Goal: Complete application form

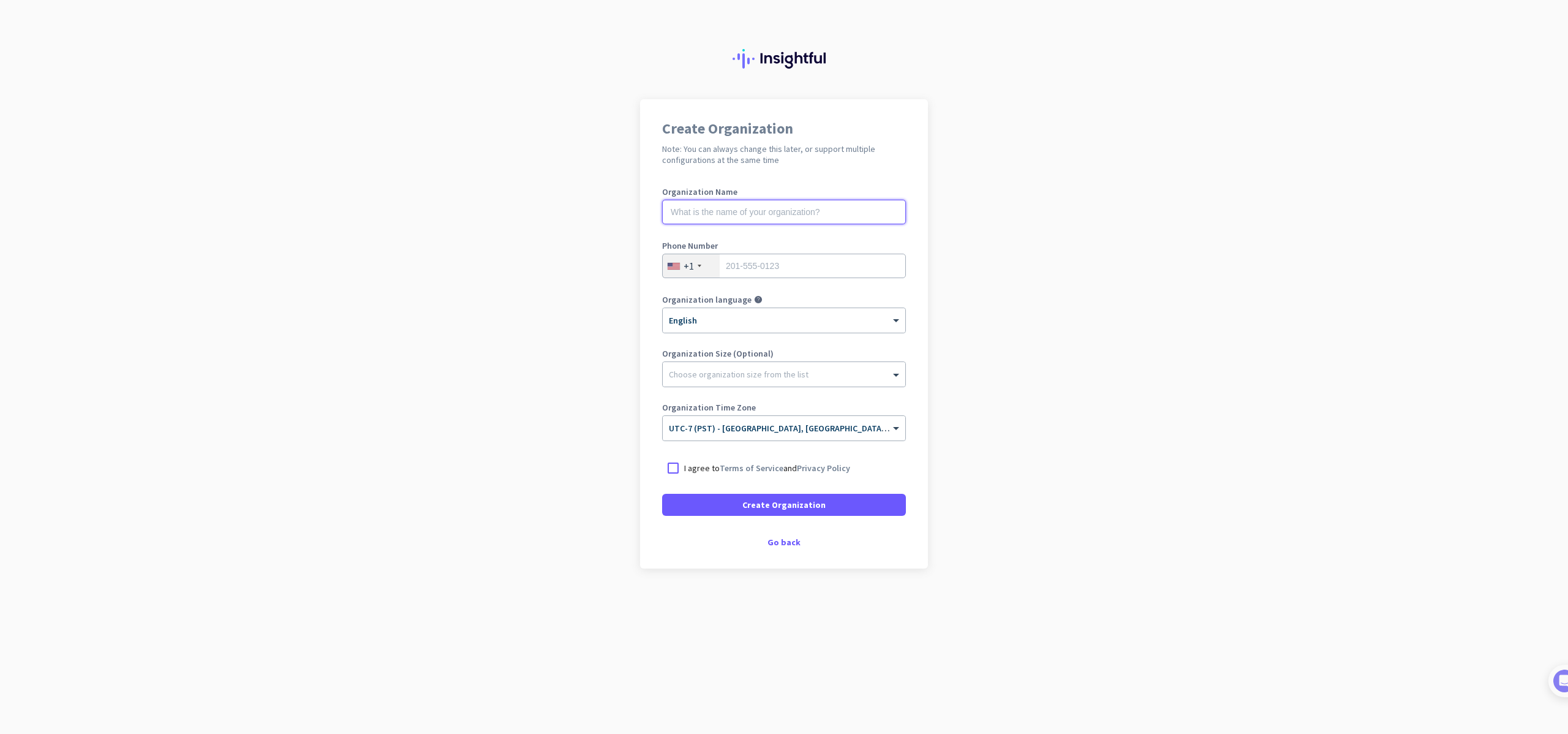
click at [776, 206] on input "text" at bounding box center [784, 212] width 244 height 25
type input "Mercor"
type input "4158664851"
click at [714, 470] on p "I agree to Terms of Service and Privacy Policy" at bounding box center [767, 468] width 166 height 12
click at [0, 0] on input "I agree to Terms of Service and Privacy Policy" at bounding box center [0, 0] width 0 height 0
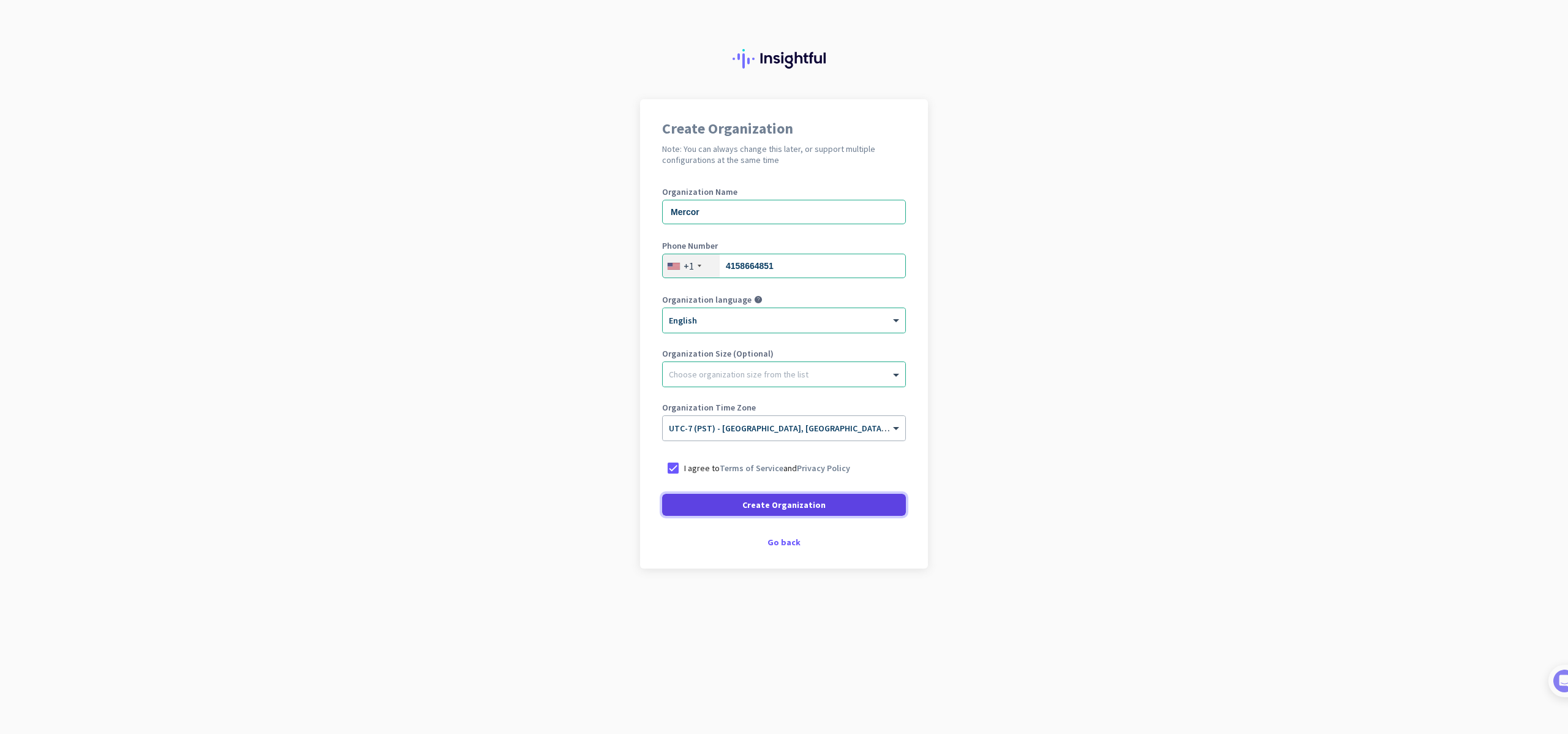
click at [746, 508] on span at bounding box center [784, 505] width 244 height 29
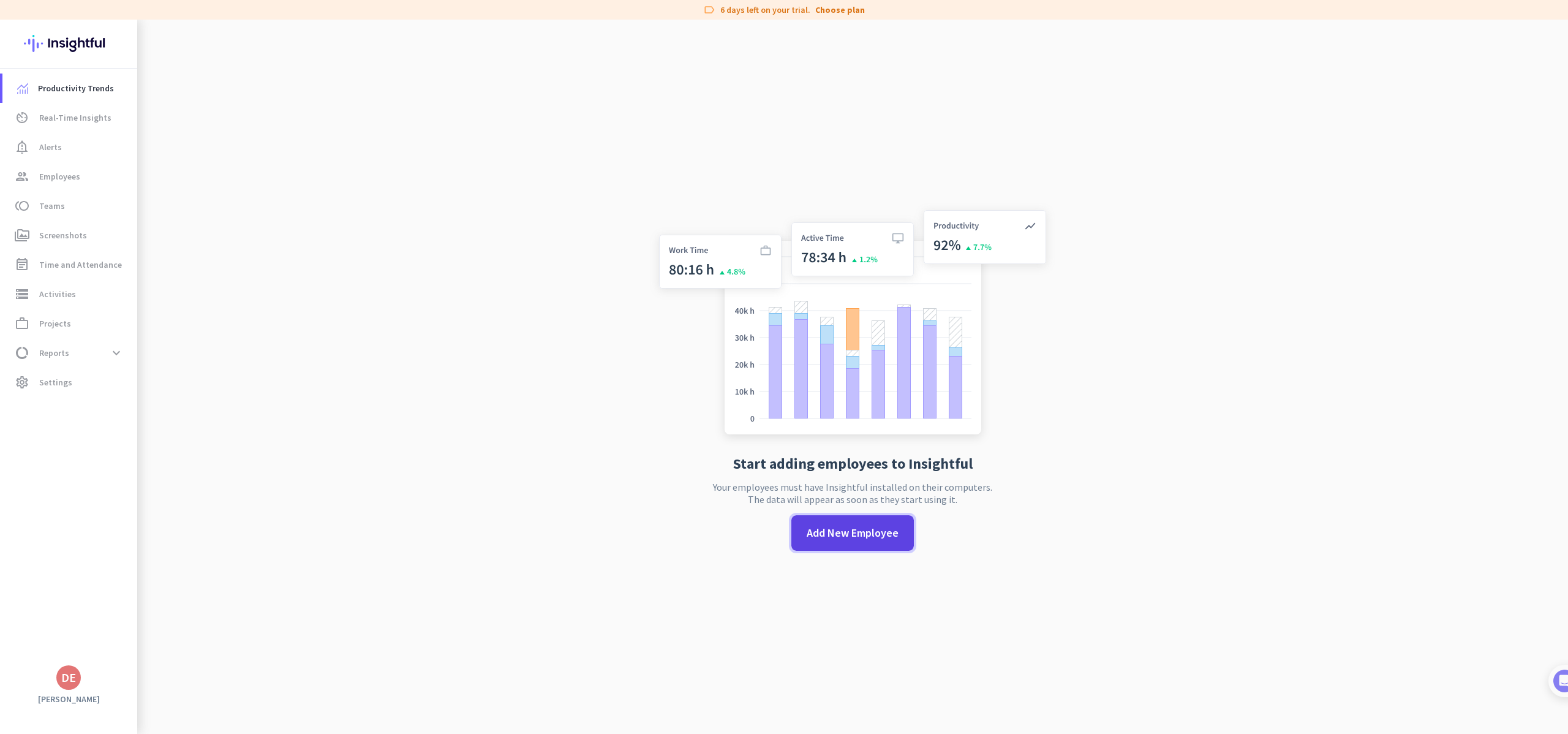
click at [818, 532] on span "Add New Employee" at bounding box center [853, 533] width 92 height 16
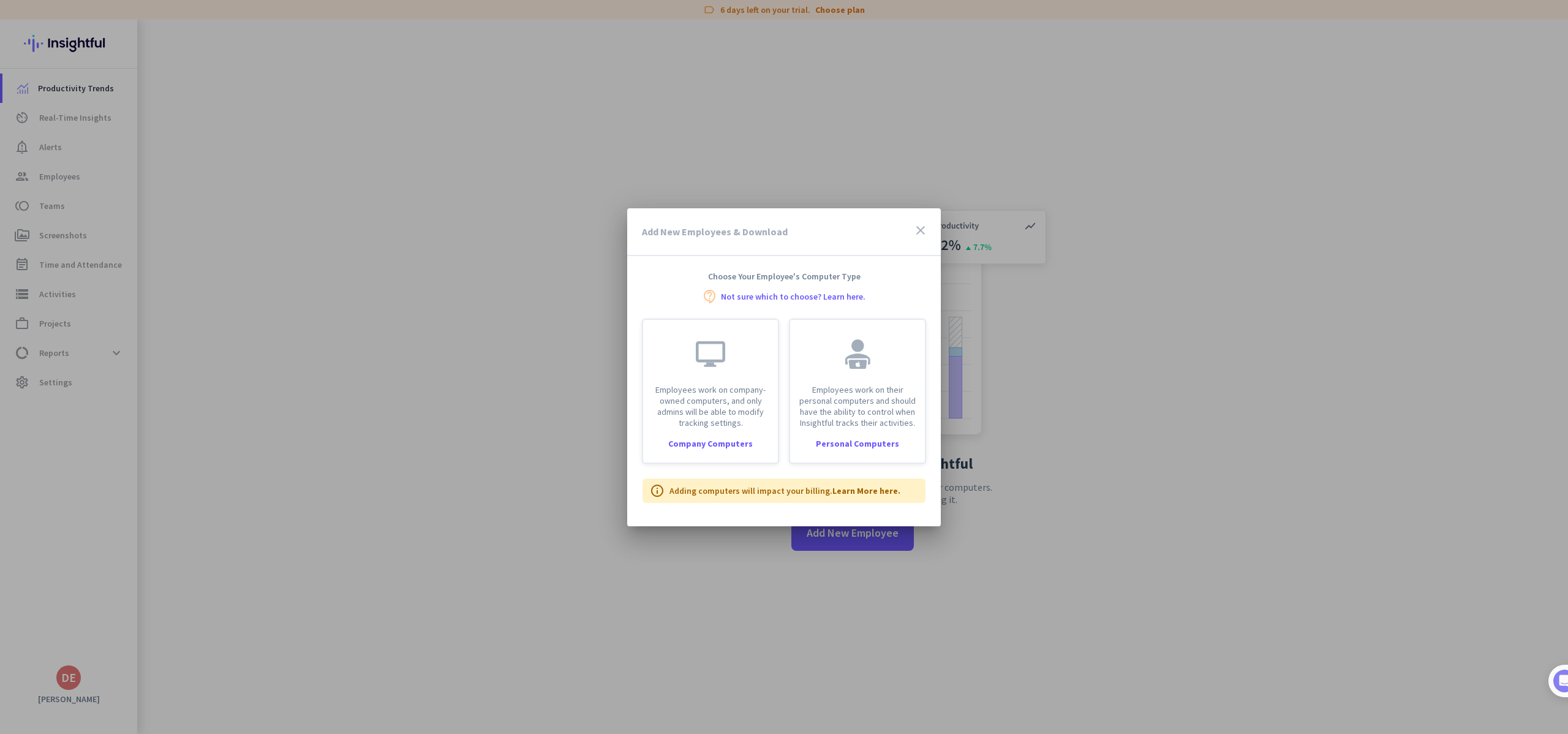
click at [921, 228] on icon "close" at bounding box center [921, 230] width 15 height 15
